Goal: Find specific page/section: Find specific page/section

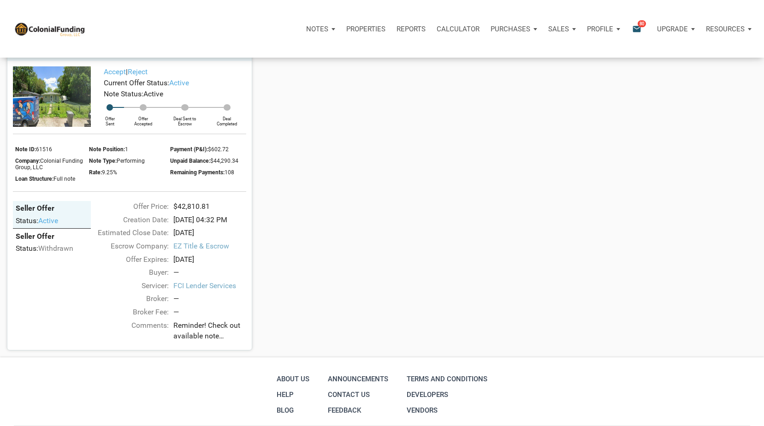
scroll to position [737, 0]
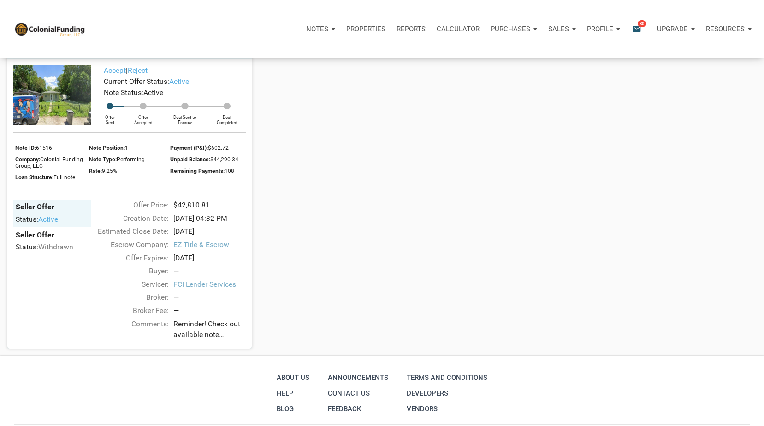
click at [641, 25] on span "80" at bounding box center [641, 23] width 8 height 7
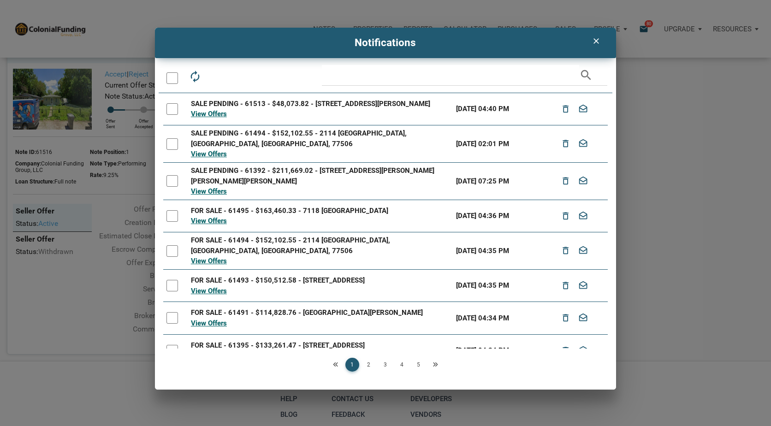
click at [120, 36] on div "clear Notifications autorenew delete_outline drafts email search SALE PENDING -…" at bounding box center [385, 209] width 771 height 362
click at [597, 43] on icon "clear" at bounding box center [595, 40] width 11 height 9
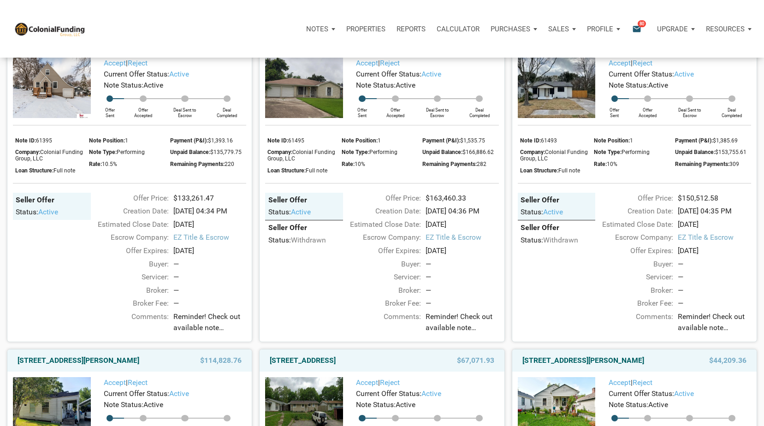
scroll to position [0, 0]
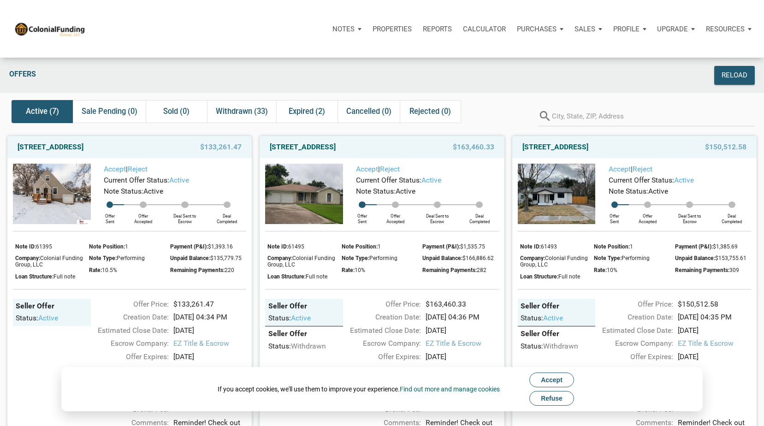
click at [557, 397] on span "Refuse" at bounding box center [552, 397] width 22 height 7
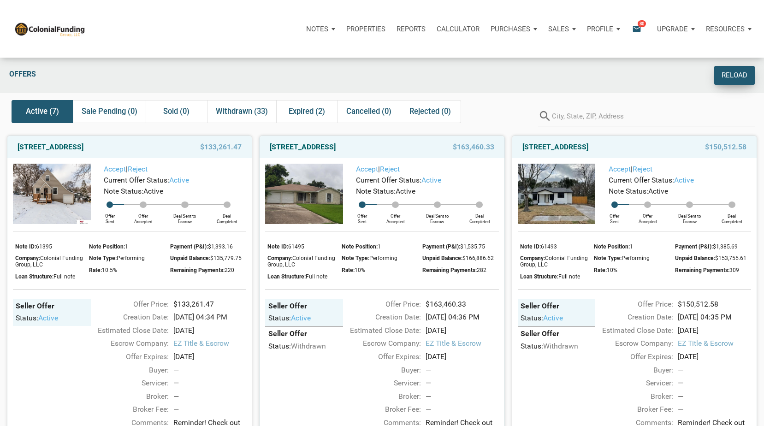
click at [734, 78] on div "Reload" at bounding box center [734, 75] width 26 height 11
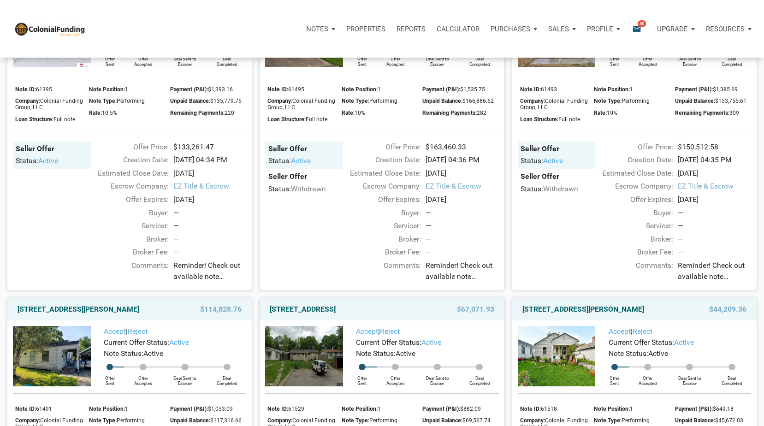
scroll to position [135, 0]
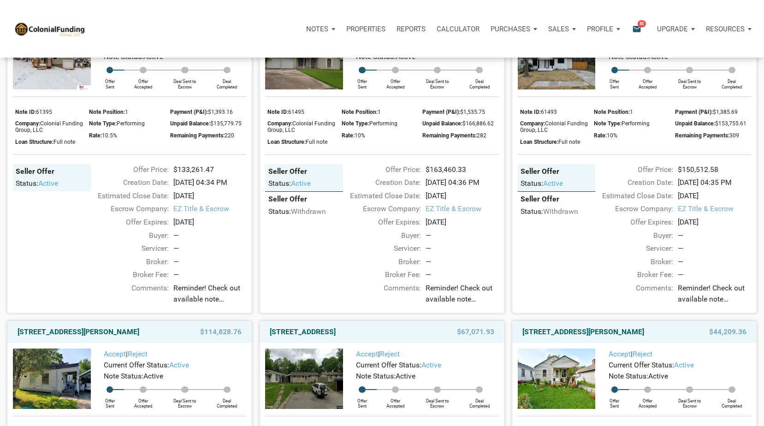
click at [638, 30] on icon "email" at bounding box center [636, 29] width 11 height 11
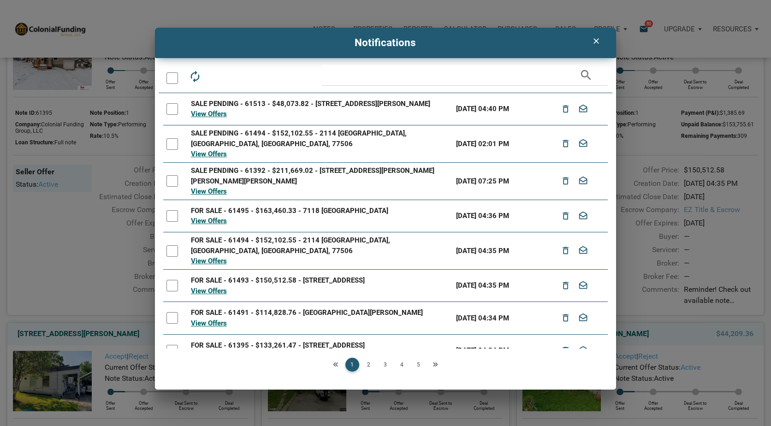
click at [599, 40] on icon "clear" at bounding box center [595, 40] width 11 height 9
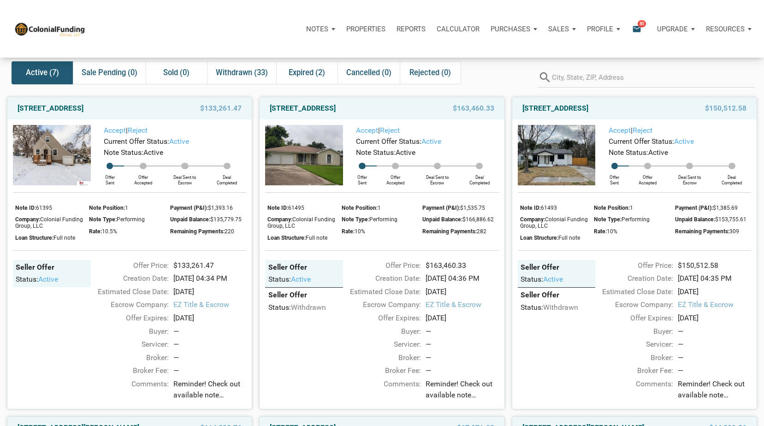
scroll to position [0, 0]
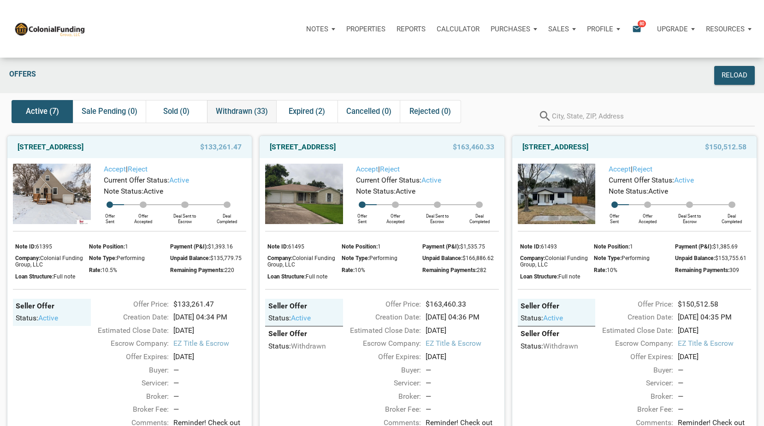
click at [241, 107] on span "Withdrawn (33)" at bounding box center [242, 111] width 52 height 11
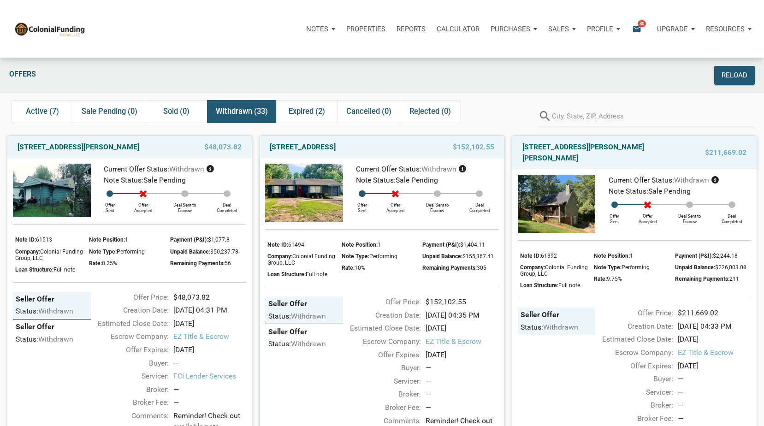
click at [332, 27] on div "Notes" at bounding box center [320, 29] width 40 height 28
click at [38, 109] on span "Active (7)" at bounding box center [42, 111] width 33 height 11
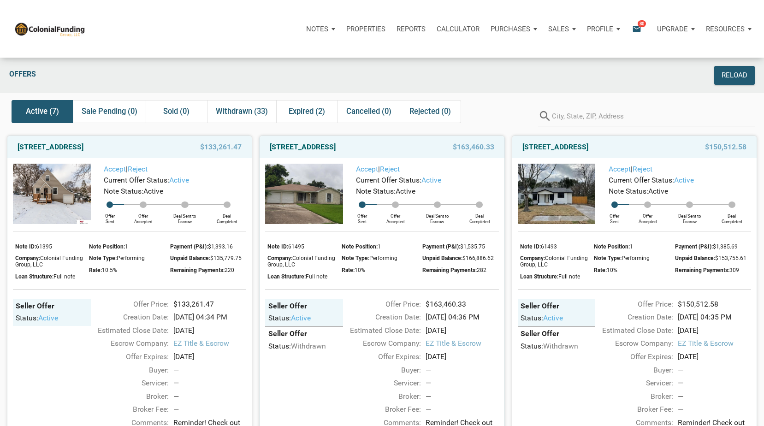
click at [341, 28] on div "Sales" at bounding box center [320, 29] width 40 height 28
